Goal: Information Seeking & Learning: Learn about a topic

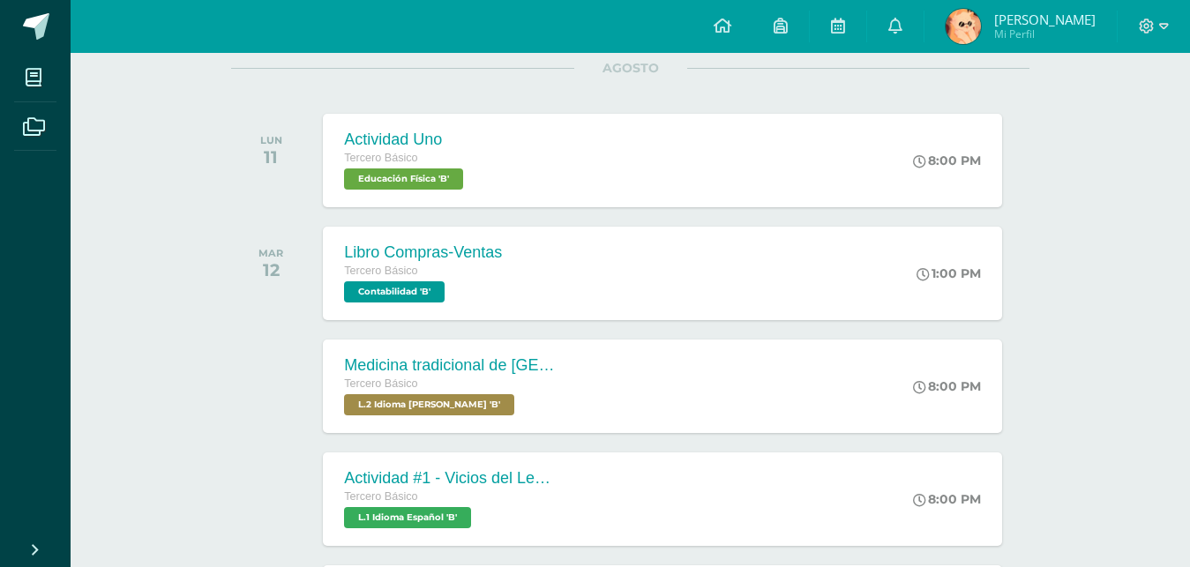
scroll to position [243, 0]
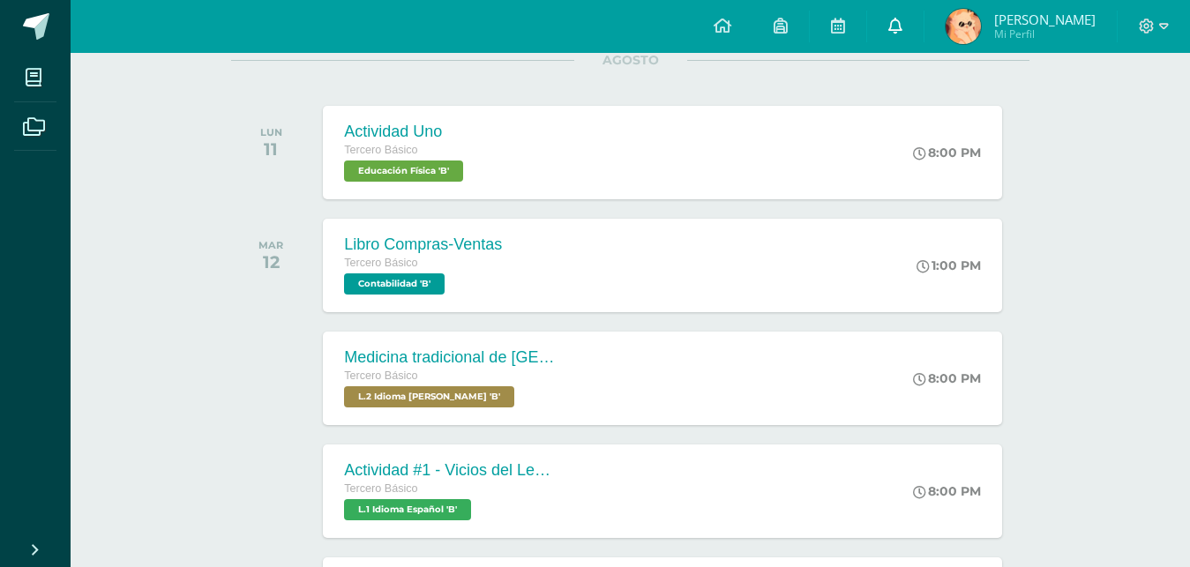
click at [924, 33] on link at bounding box center [895, 26] width 56 height 53
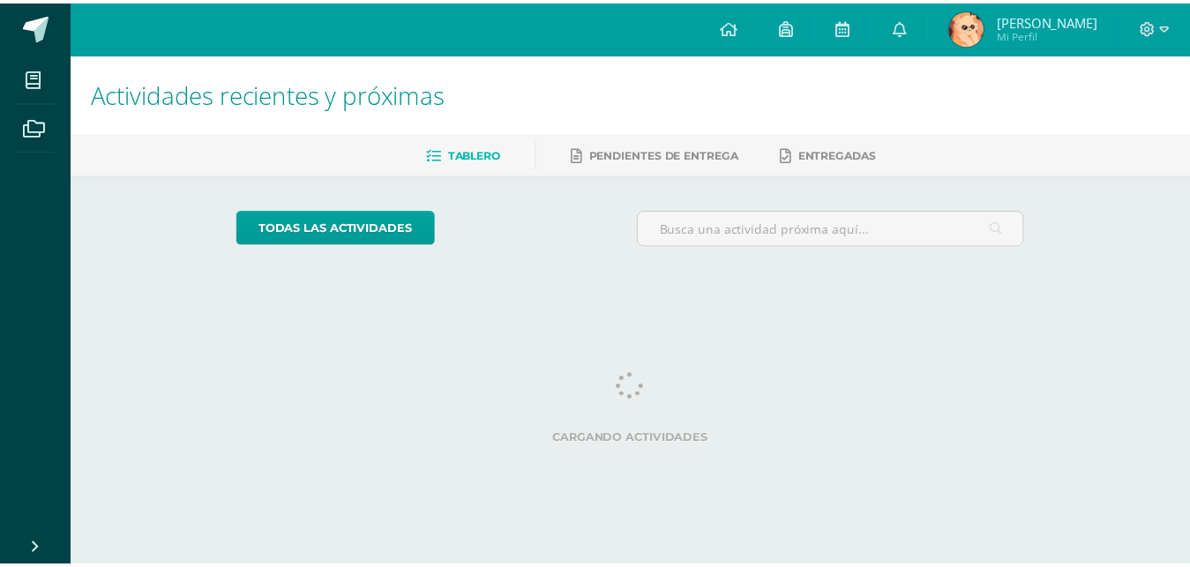
scroll to position [0, 7]
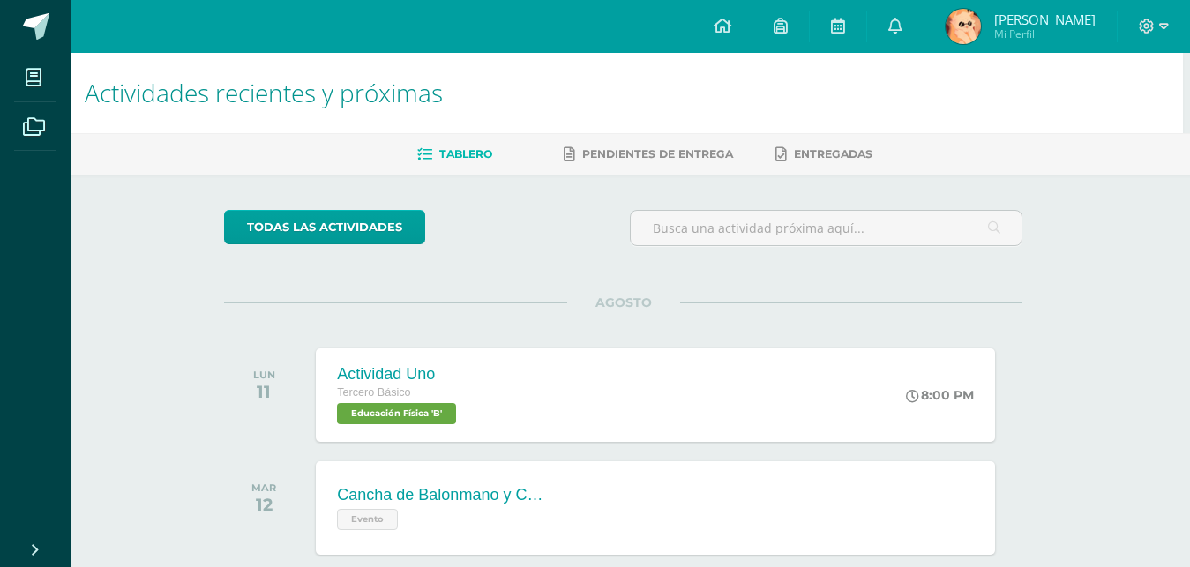
click at [1039, 35] on span "Mi Perfil" at bounding box center [1044, 33] width 101 height 15
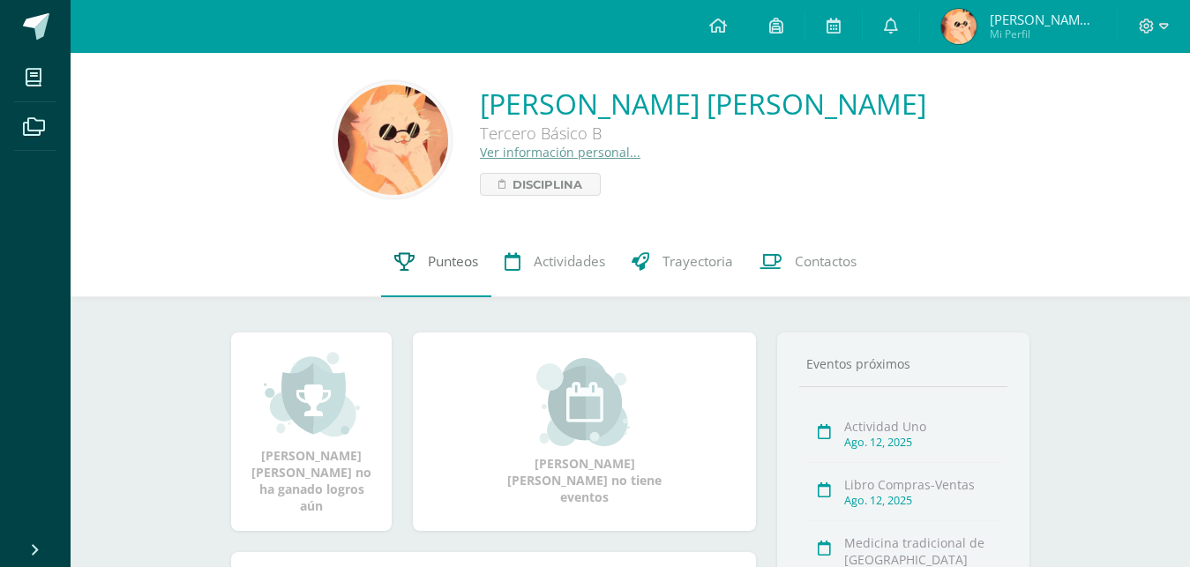
click at [435, 231] on link "Punteos" at bounding box center [436, 262] width 110 height 71
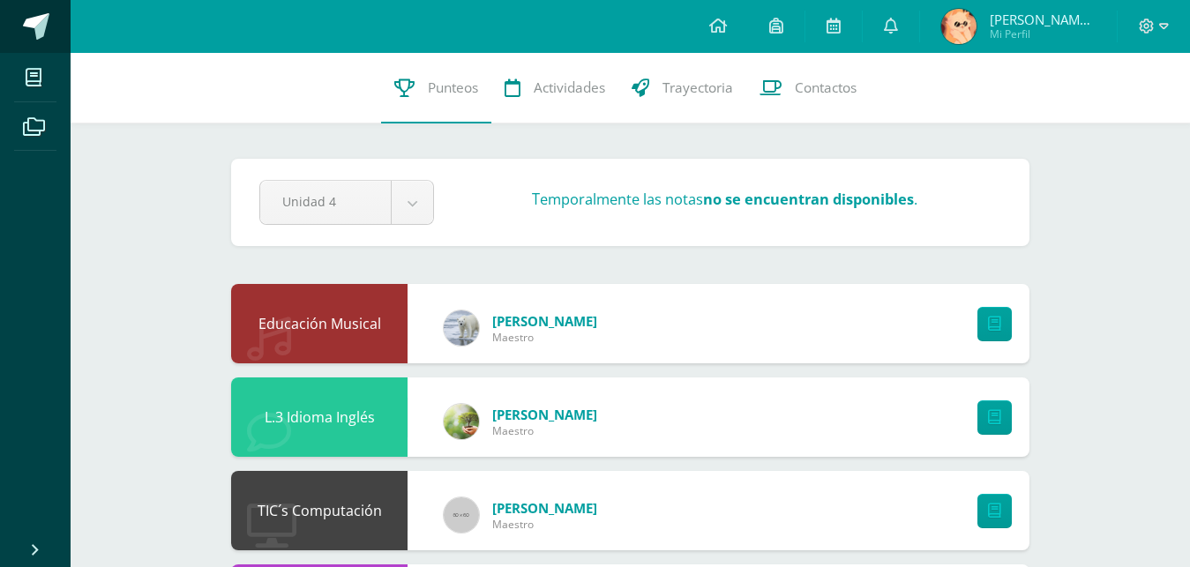
click at [5, 23] on link at bounding box center [35, 26] width 71 height 53
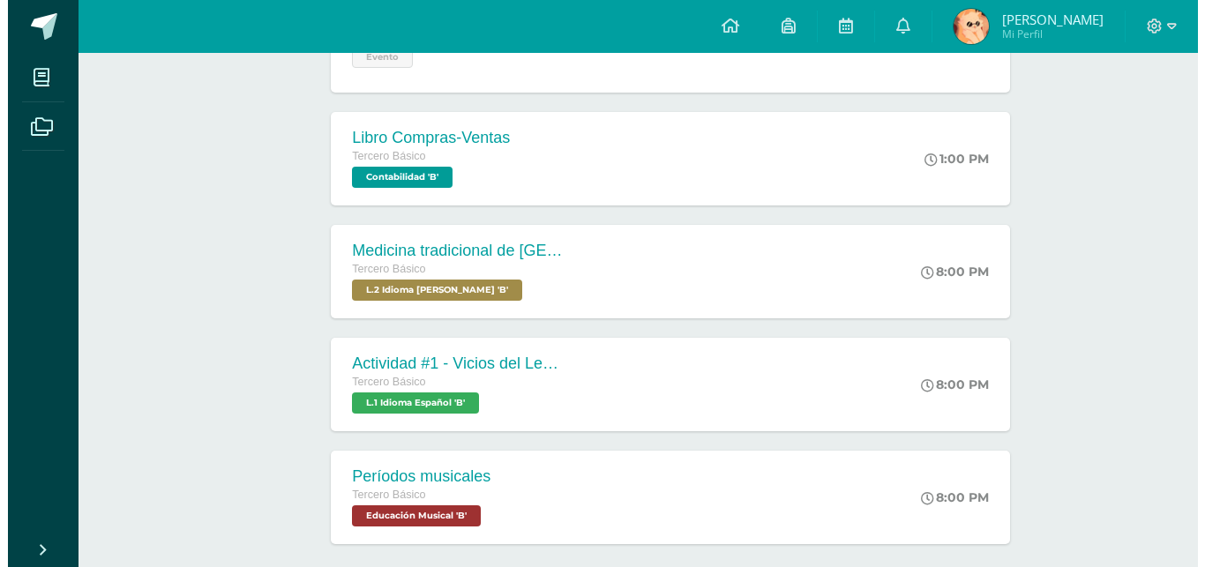
scroll to position [466, 0]
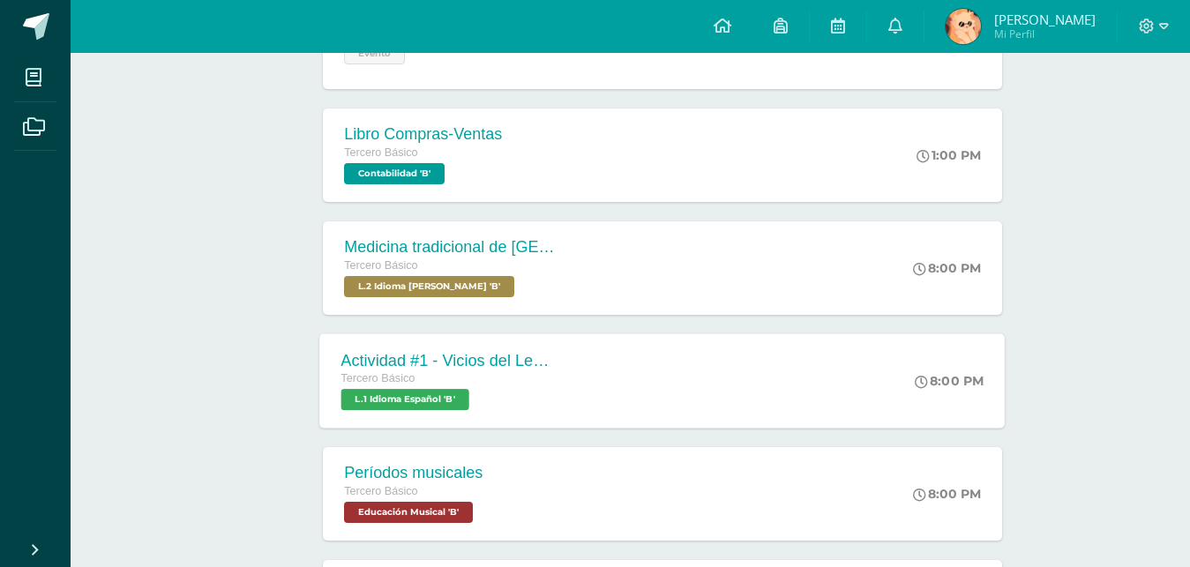
click at [881, 420] on div "Actividad #1 - Vicios del LenguaJe Tercero Básico L.1 Idioma Español 'B' 8:00 P…" at bounding box center [662, 380] width 685 height 94
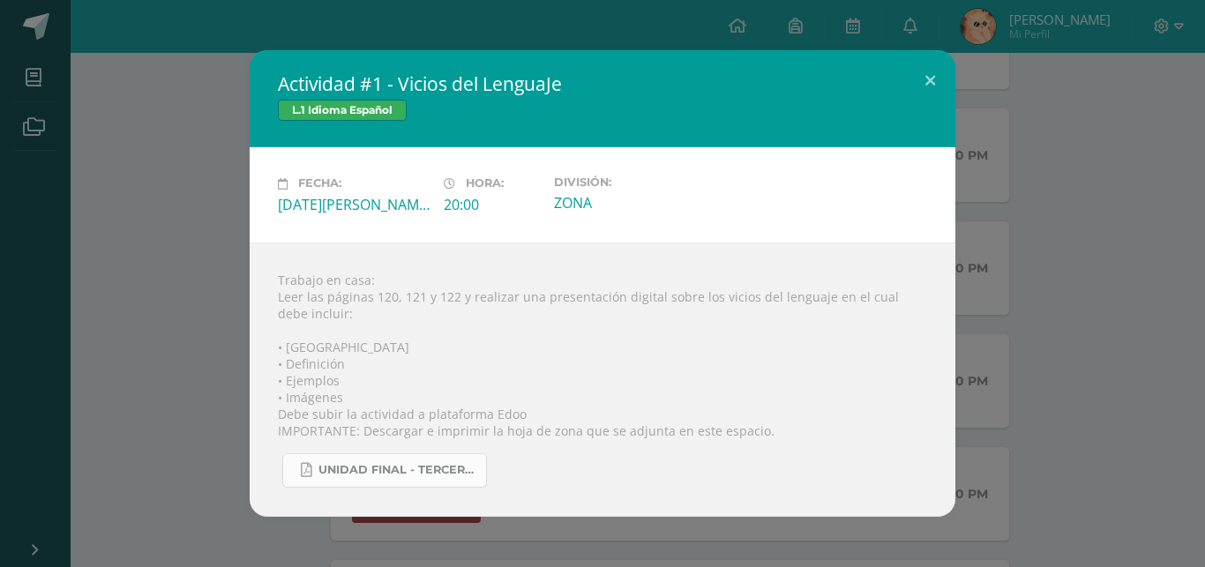
click at [392, 483] on link "UNIDAD FINAL - TERCERO BASICO A-B-C.pdf" at bounding box center [384, 470] width 205 height 34
click at [174, 252] on div "Actividad #1 - Vicios del LenguaJe L.1 Idioma Español Fecha: [DATE][PERSON_NAME…" at bounding box center [602, 283] width 1191 height 466
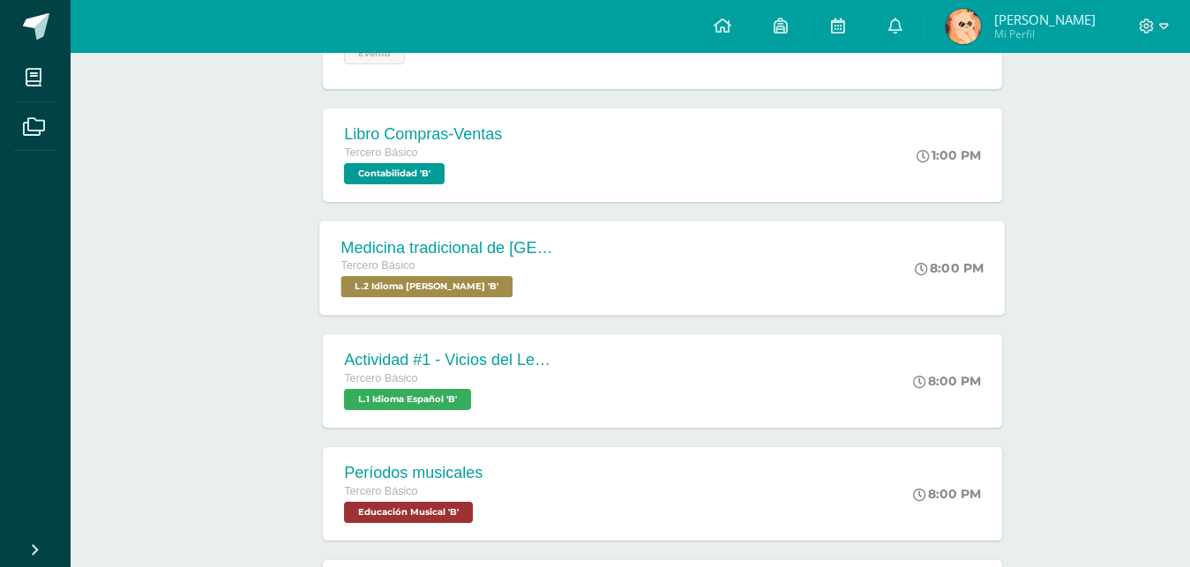
click at [499, 284] on span "L.2 Idioma [PERSON_NAME] 'B'" at bounding box center [427, 286] width 172 height 21
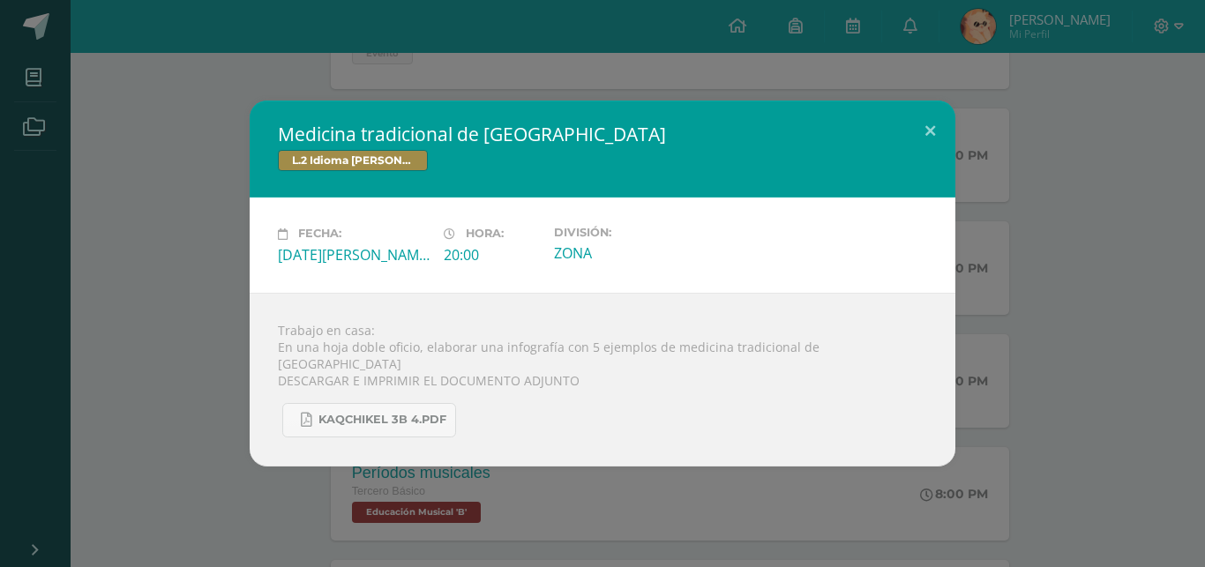
click at [127, 198] on div "Medicina tradicional de [GEOGRAPHIC_DATA] L.2 Idioma [PERSON_NAME] Fecha: [DATE…" at bounding box center [602, 283] width 1191 height 365
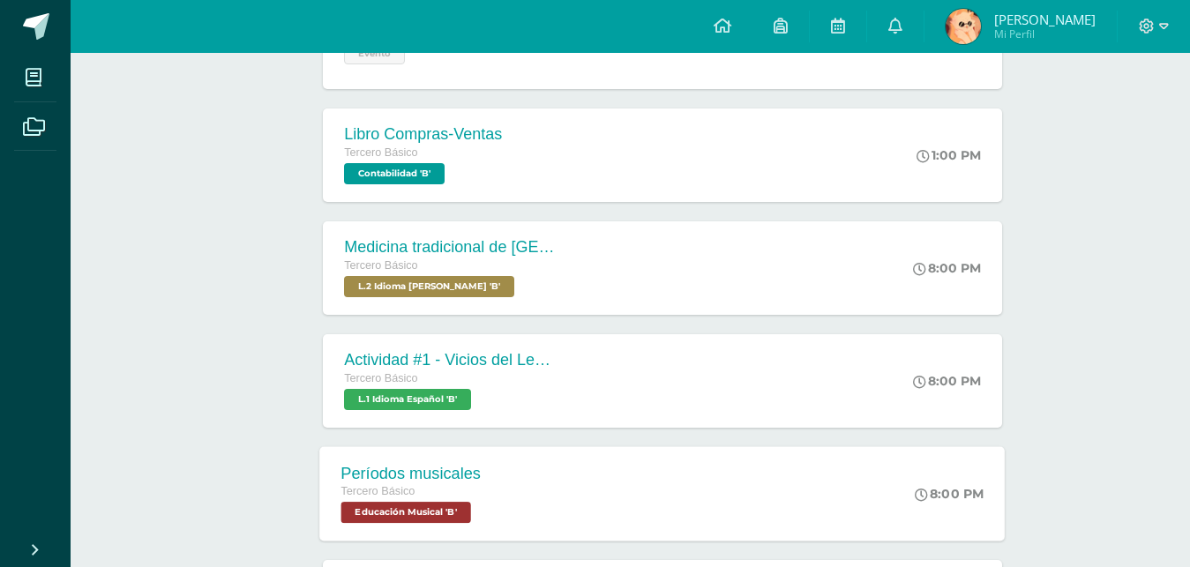
click at [446, 467] on div "Períodos musicales" at bounding box center [411, 473] width 140 height 19
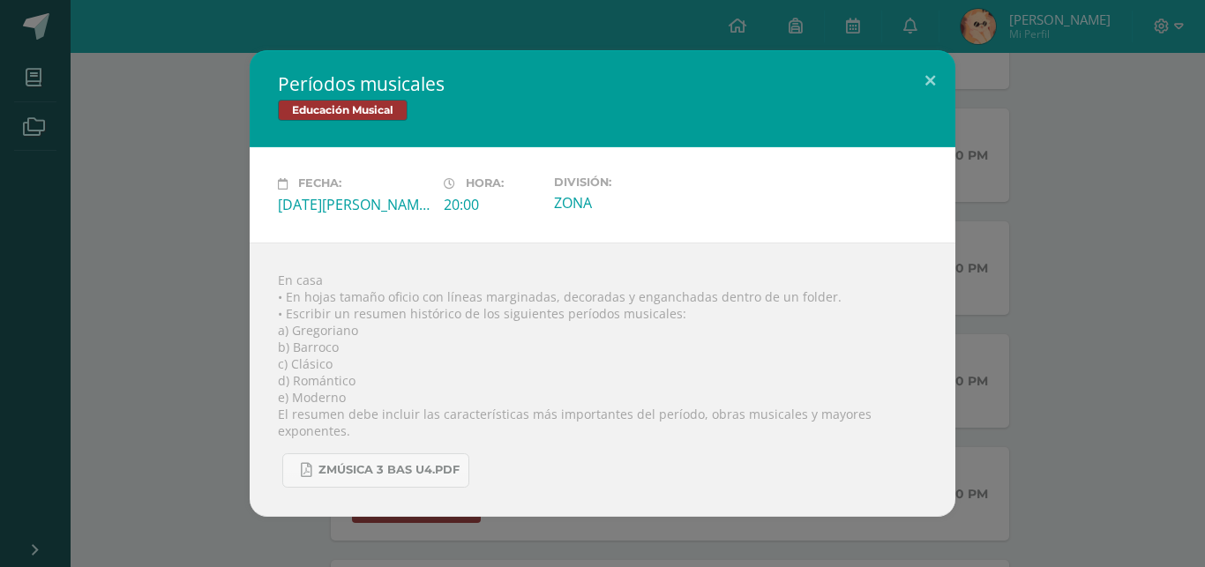
click at [136, 49] on div "Períodos musicales Educación Musical Fecha: [DATE][PERSON_NAME] Hora: 20:00 Div…" at bounding box center [602, 283] width 1205 height 567
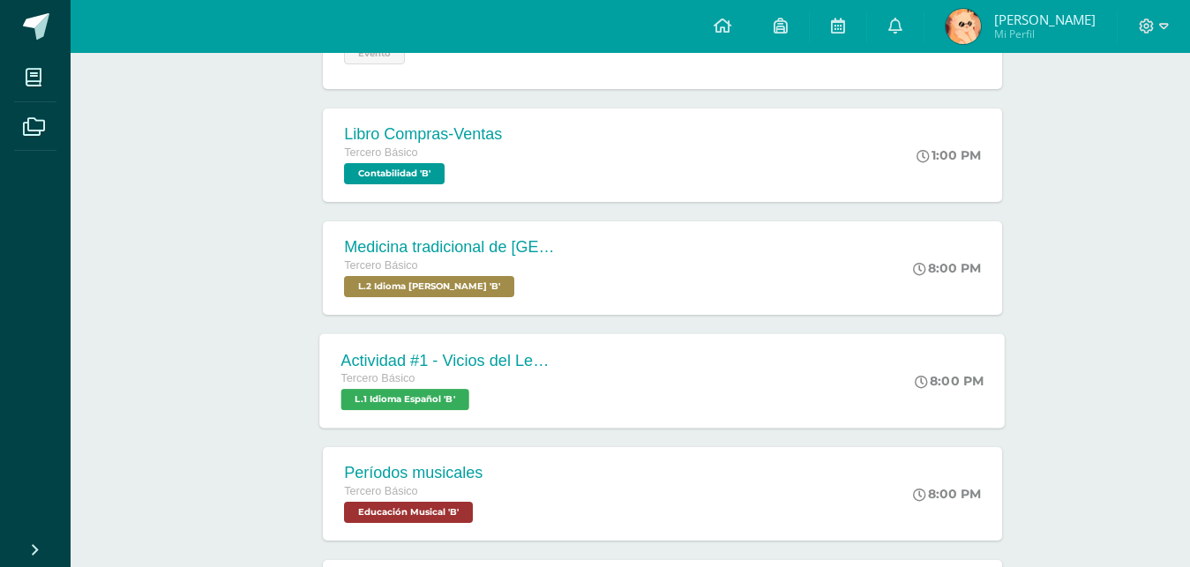
click at [677, 418] on div "Actividad #1 - Vicios del LenguaJe Tercero Básico L.1 Idioma Español 'B' 8:00 P…" at bounding box center [662, 380] width 685 height 94
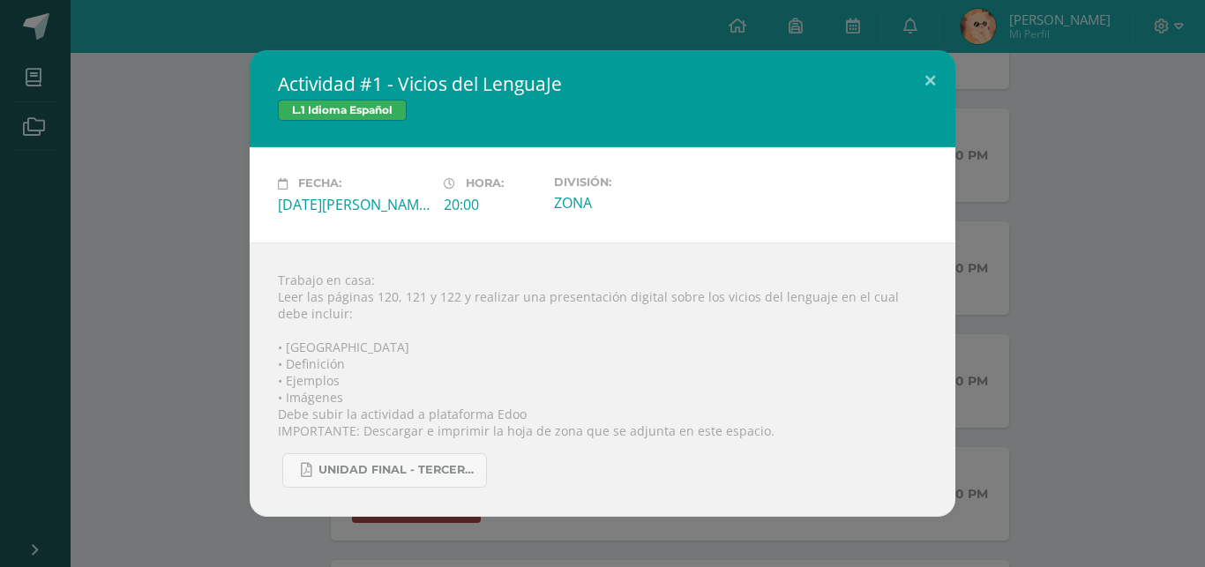
click at [280, 398] on div "Trabajo en casa: Leer las páginas 120, 121 y 122 y realizar una presentación di…" at bounding box center [603, 380] width 706 height 274
click at [246, 393] on div "Actividad #1 - Vicios del LenguaJe L.1 Idioma Español Fecha: [DATE][PERSON_NAME…" at bounding box center [602, 283] width 1191 height 466
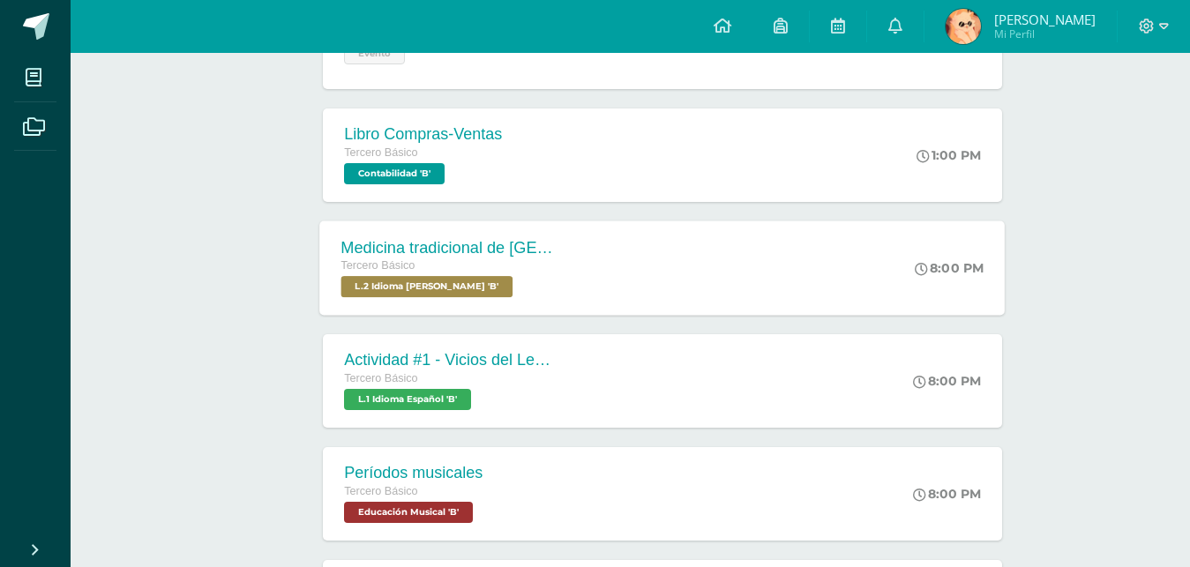
click at [542, 274] on div "Tercero Básico" at bounding box center [447, 266] width 213 height 19
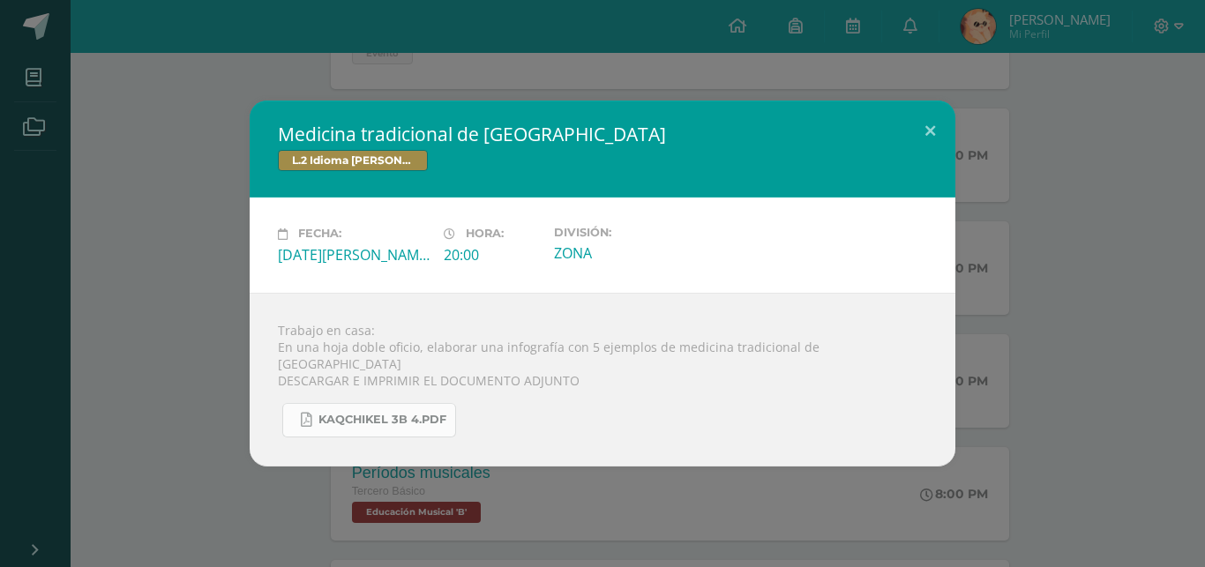
click at [335, 413] on span "KAQCHIKEL 3B 4.pdf" at bounding box center [382, 420] width 128 height 14
click at [150, 177] on div "Medicina tradicional de [GEOGRAPHIC_DATA] L.2 Idioma [PERSON_NAME] Fecha: [DATE…" at bounding box center [602, 283] width 1191 height 365
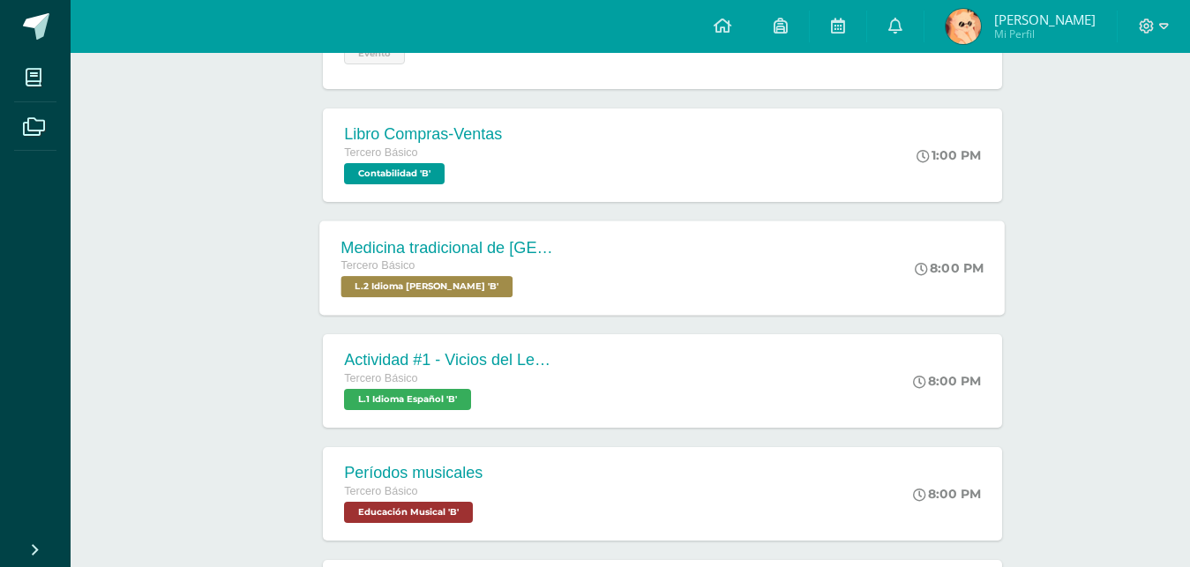
click at [459, 257] on div "Medicina tradicional de [GEOGRAPHIC_DATA]" at bounding box center [447, 247] width 213 height 19
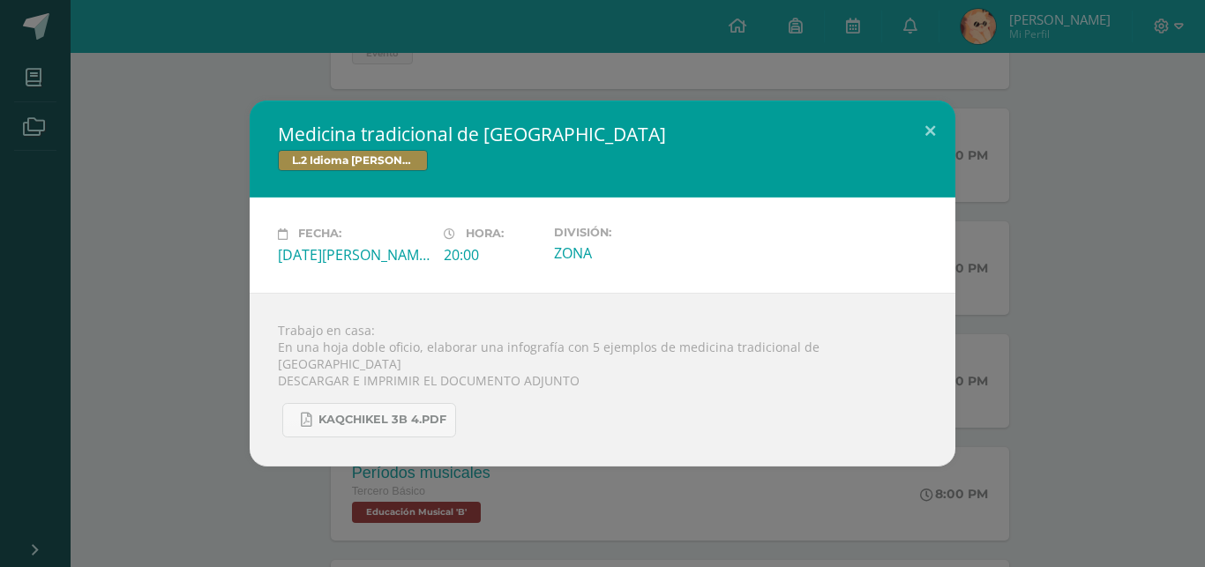
click at [153, 385] on div "Medicina tradicional de [GEOGRAPHIC_DATA] L.2 Idioma [PERSON_NAME] Fecha: [DATE…" at bounding box center [602, 283] width 1191 height 365
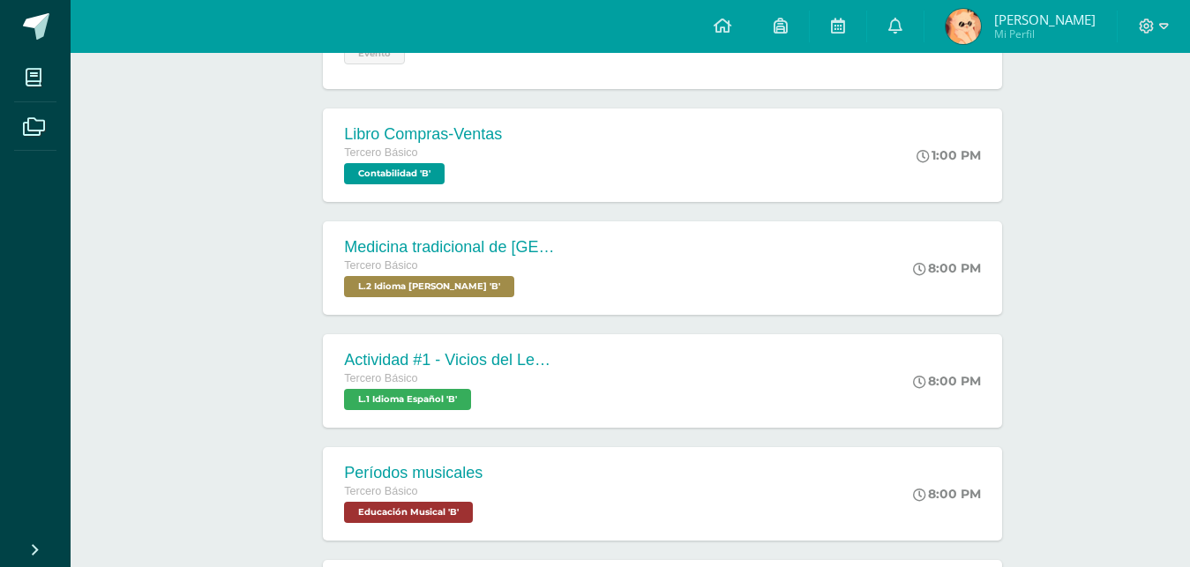
click at [433, 466] on div "Períodos musicales" at bounding box center [413, 473] width 139 height 19
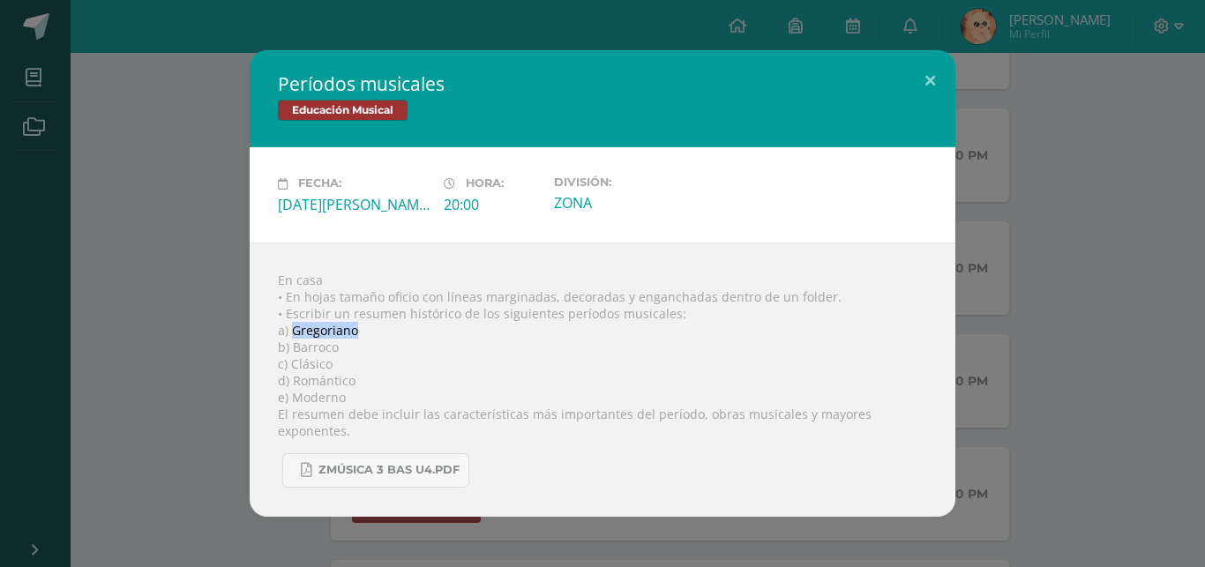
drag, startPoint x: 295, startPoint y: 336, endPoint x: 416, endPoint y: 341, distance: 121.0
click at [416, 341] on div "En casa • En hojas tamaño oficio con líneas marginadas, decoradas y enganchadas…" at bounding box center [603, 380] width 706 height 274
copy div "Gregoriano"
click at [378, 468] on span "Zmúsica 3 Bas U4.pdf" at bounding box center [388, 470] width 141 height 14
click at [292, 341] on div "En casa • En hojas tamaño oficio con líneas marginadas, decoradas y enganchadas…" at bounding box center [603, 380] width 706 height 274
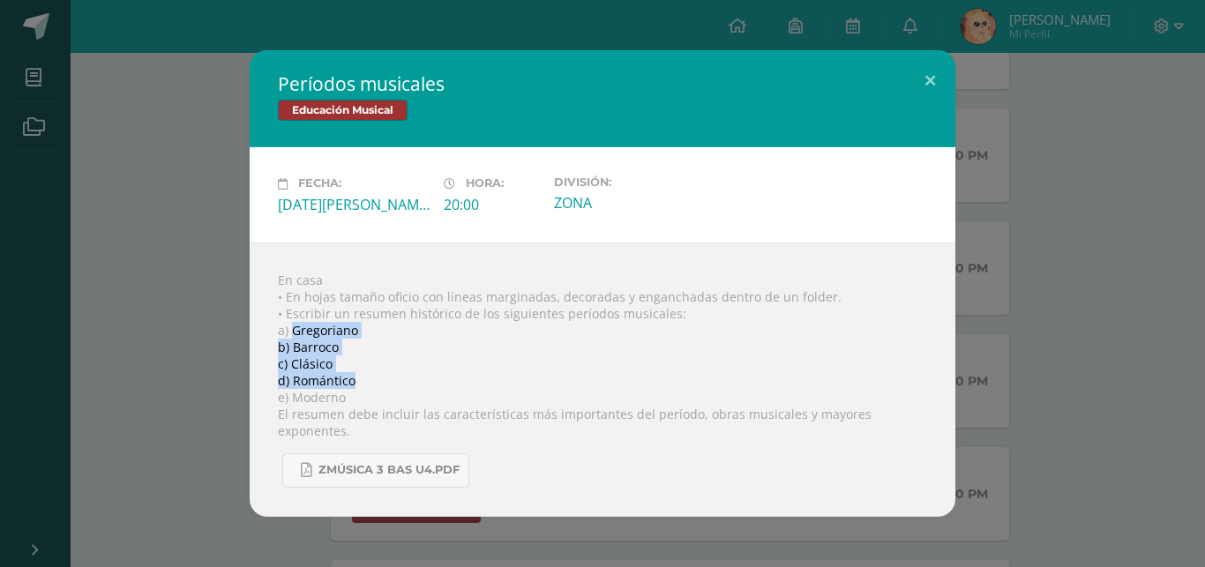
drag, startPoint x: 292, startPoint y: 341, endPoint x: 371, endPoint y: 396, distance: 96.9
click at [371, 396] on div "En casa • En hojas tamaño oficio con líneas marginadas, decoradas y enganchadas…" at bounding box center [603, 380] width 706 height 274
